Goal: Task Accomplishment & Management: Use online tool/utility

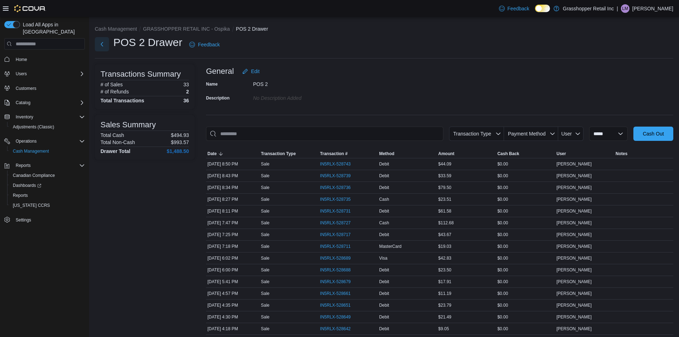
click at [101, 44] on button "Next" at bounding box center [102, 44] width 14 height 14
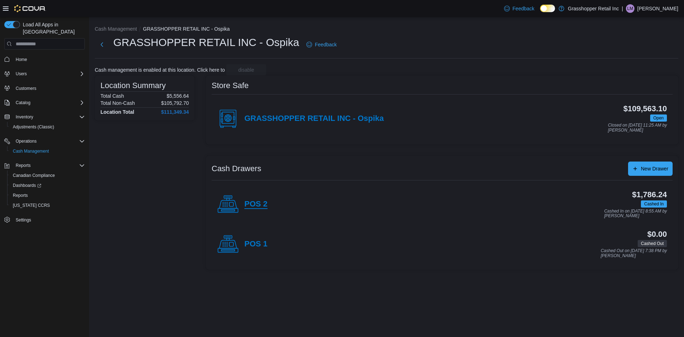
click at [260, 207] on h4 "POS 2" at bounding box center [255, 204] width 23 height 9
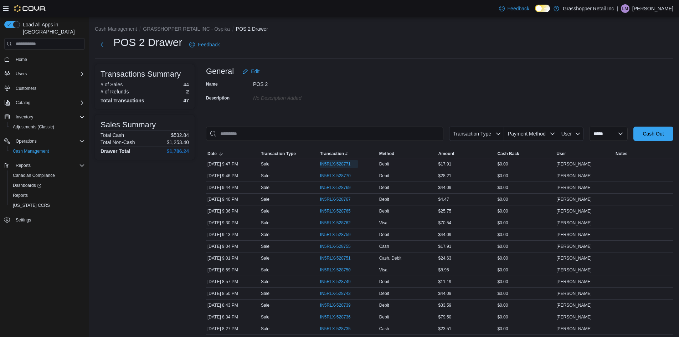
click at [340, 162] on span "IN5RLX-528771" at bounding box center [335, 164] width 31 height 6
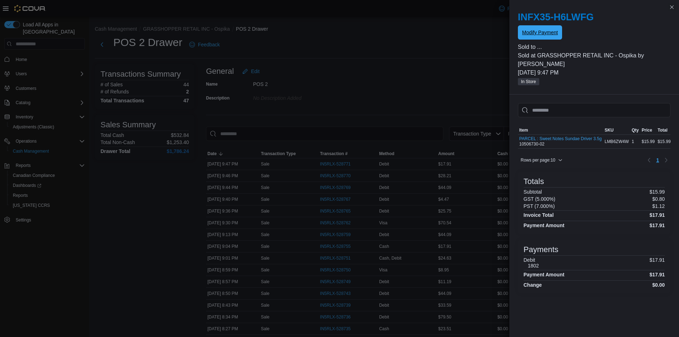
click at [537, 38] on span "Modify Payment" at bounding box center [540, 32] width 36 height 14
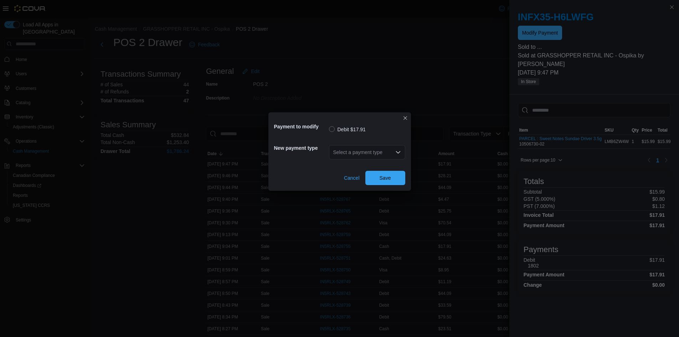
click at [374, 154] on div "Select a payment type" at bounding box center [367, 152] width 76 height 14
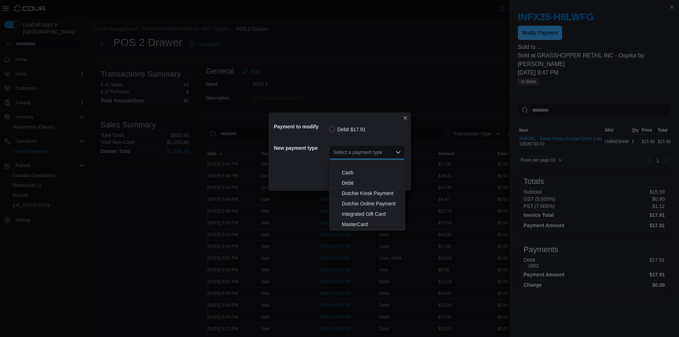
scroll to position [53, 0]
click at [364, 192] on span "MasterCard" at bounding box center [371, 194] width 59 height 7
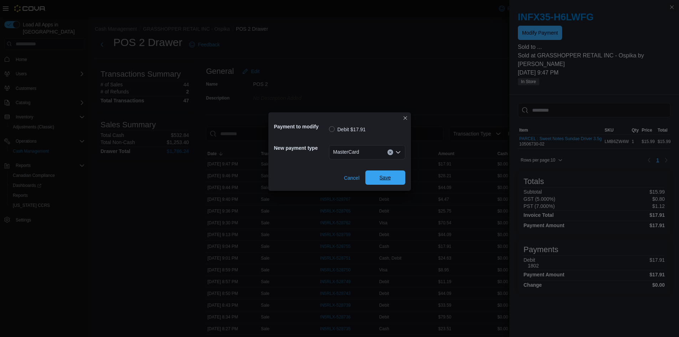
click at [379, 176] on span "Save" at bounding box center [385, 177] width 31 height 14
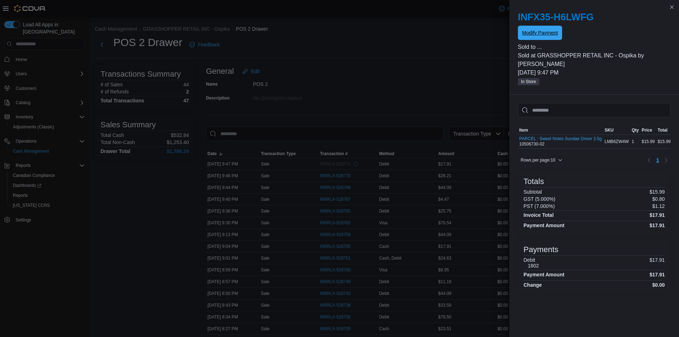
scroll to position [0, 0]
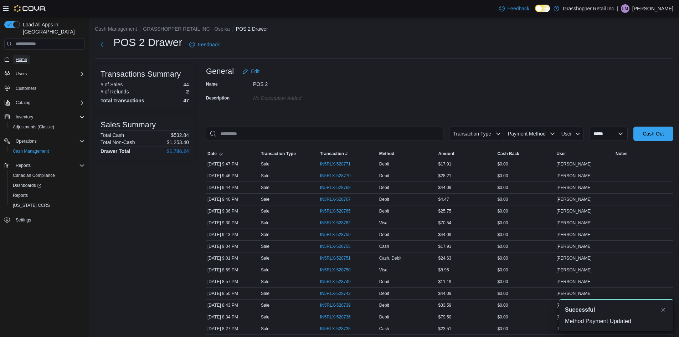
click at [27, 57] on span "Home" at bounding box center [21, 60] width 11 height 6
